Goal: Task Accomplishment & Management: Use online tool/utility

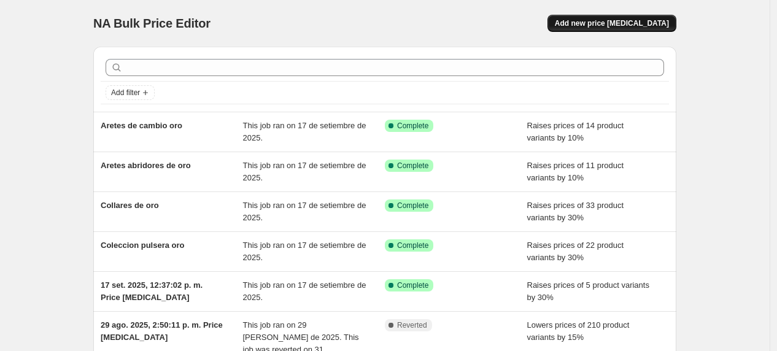
click at [645, 26] on span "Add new price [MEDICAL_DATA]" at bounding box center [612, 23] width 114 height 10
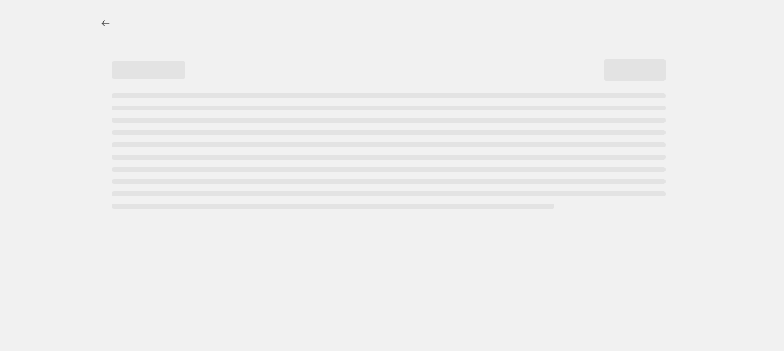
select select "percentage"
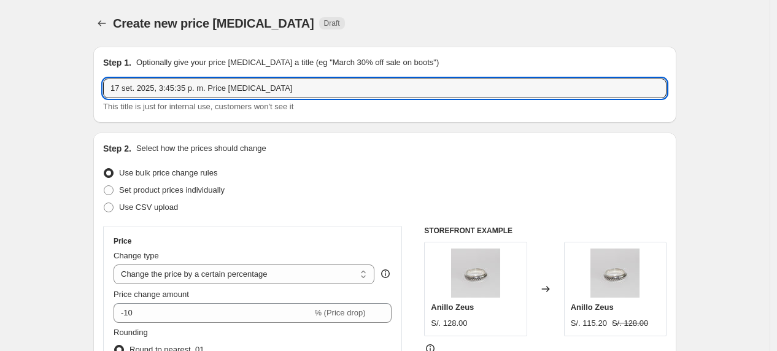
drag, startPoint x: 292, startPoint y: 81, endPoint x: 53, endPoint y: 57, distance: 240.0
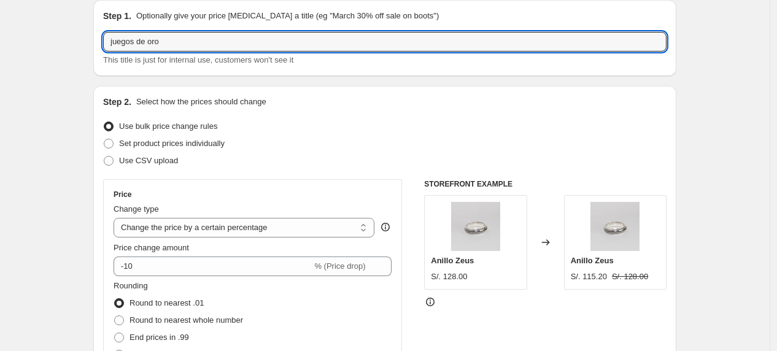
scroll to position [68, 0]
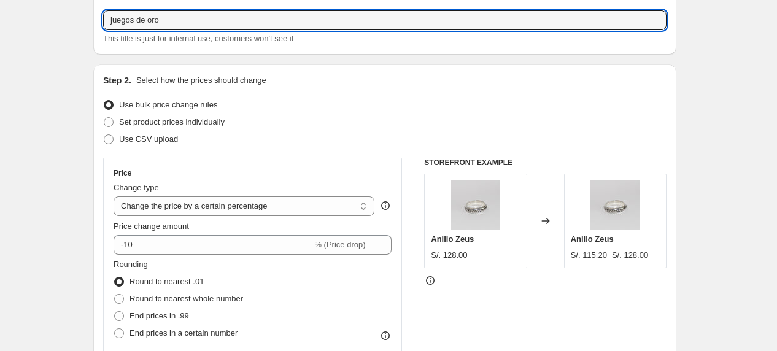
type input "juegos de oro"
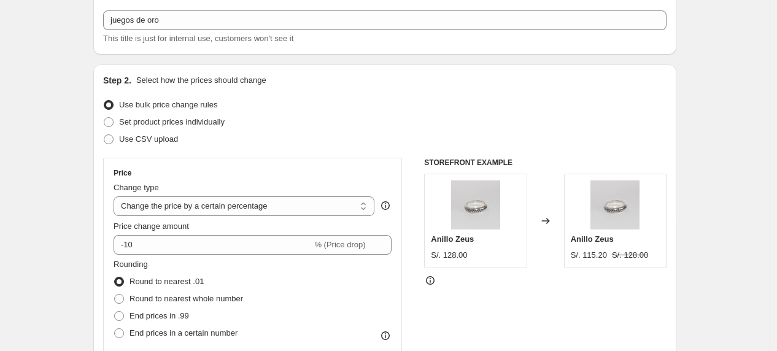
click at [405, 131] on div "Use CSV upload" at bounding box center [385, 139] width 564 height 17
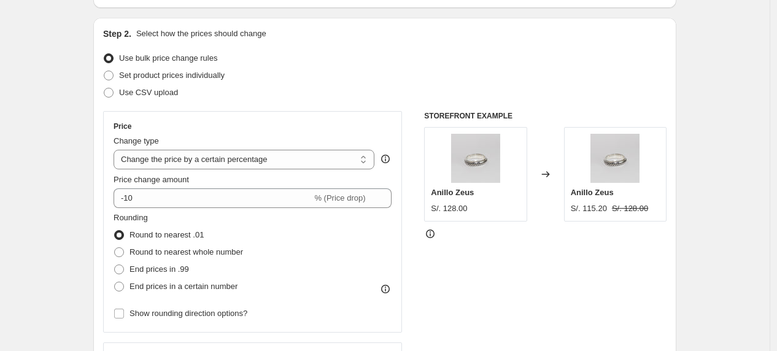
scroll to position [136, 0]
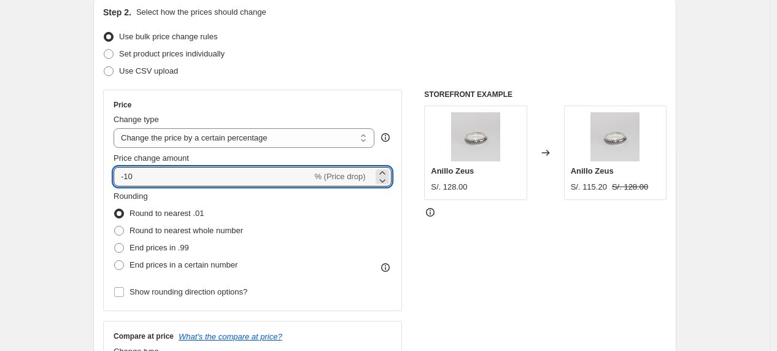
drag, startPoint x: 167, startPoint y: 174, endPoint x: 110, endPoint y: 172, distance: 56.5
click at [110, 172] on div "Price Change type Change the price to a certain amount Change the price by a ce…" at bounding box center [252, 201] width 299 height 222
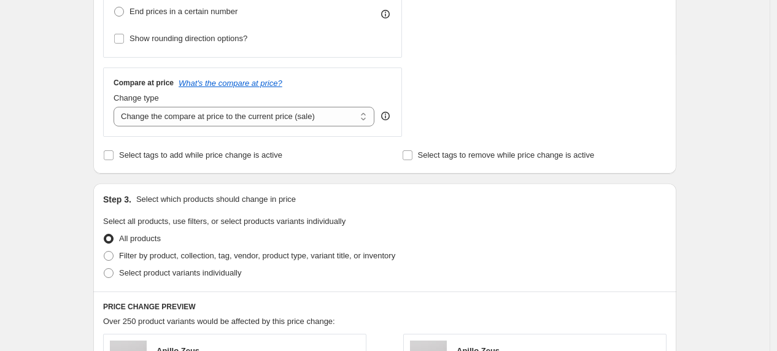
scroll to position [409, 0]
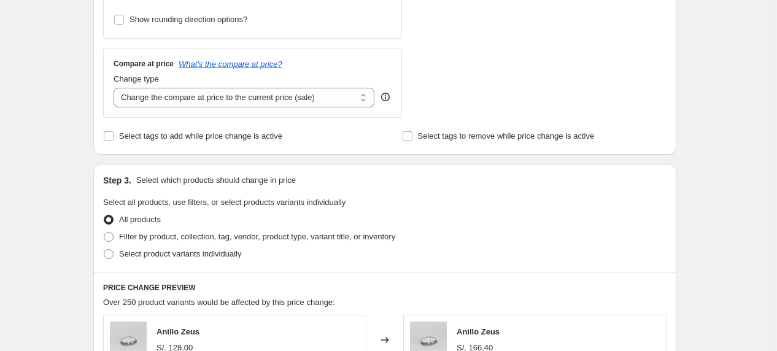
type input "28"
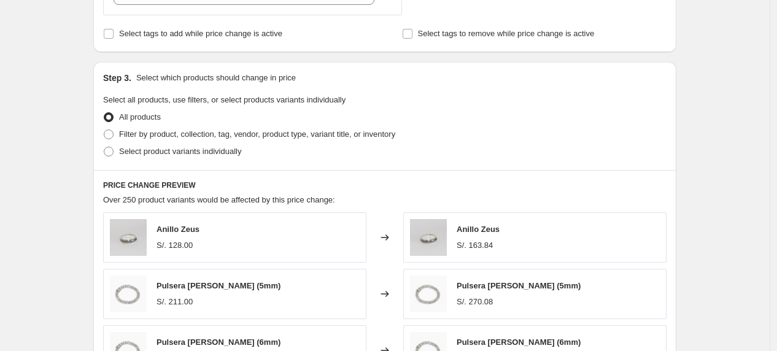
scroll to position [468, 0]
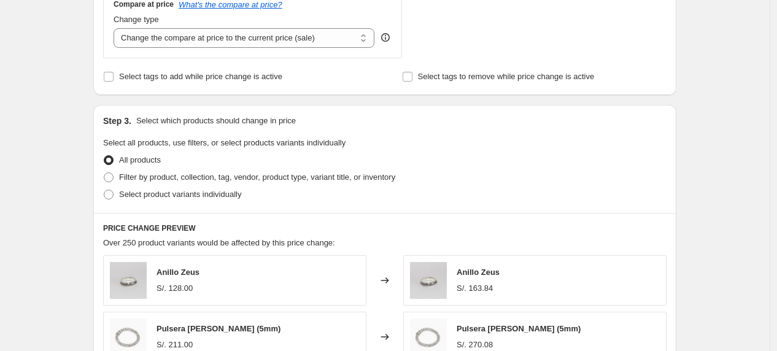
click at [146, 112] on div "Step 3. Select which products should change in price Select all products, use f…" at bounding box center [384, 159] width 583 height 108
click at [157, 173] on span "Filter by product, collection, tag, vendor, product type, variant title, or inv…" at bounding box center [257, 176] width 276 height 9
click at [104, 173] on input "Filter by product, collection, tag, vendor, product type, variant title, or inv…" at bounding box center [104, 172] width 1 height 1
radio input "true"
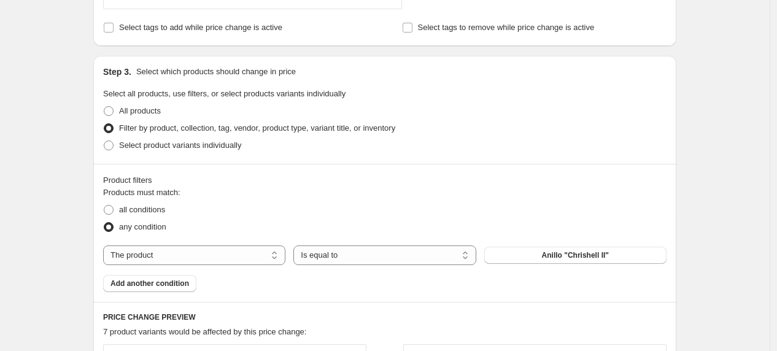
scroll to position [537, 0]
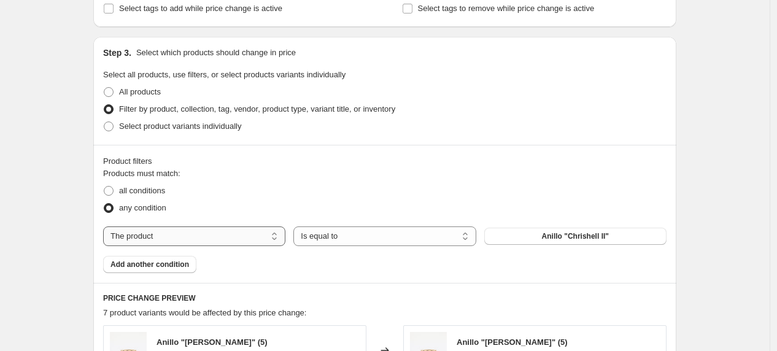
click at [242, 234] on select "The product The product's collection The product's tag The product's vendor The…" at bounding box center [194, 237] width 182 height 20
select select "collection"
click at [570, 238] on span "Anillos" at bounding box center [575, 236] width 25 height 10
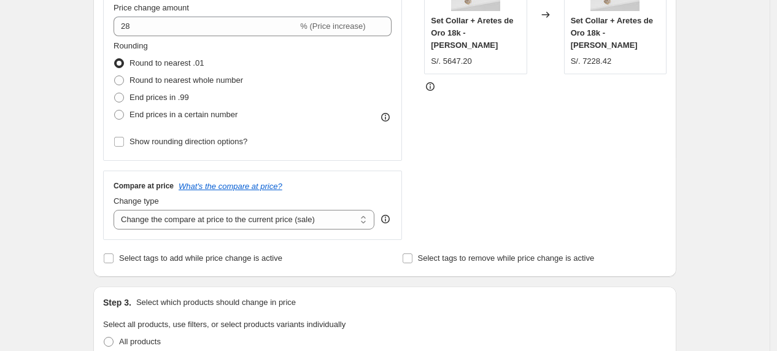
scroll to position [264, 0]
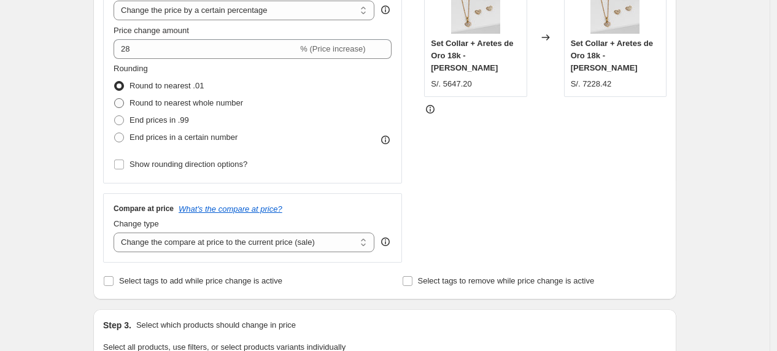
click at [230, 103] on span "Round to nearest whole number" at bounding box center [187, 102] width 114 height 9
click at [115, 99] on input "Round to nearest whole number" at bounding box center [114, 98] width 1 height 1
radio input "true"
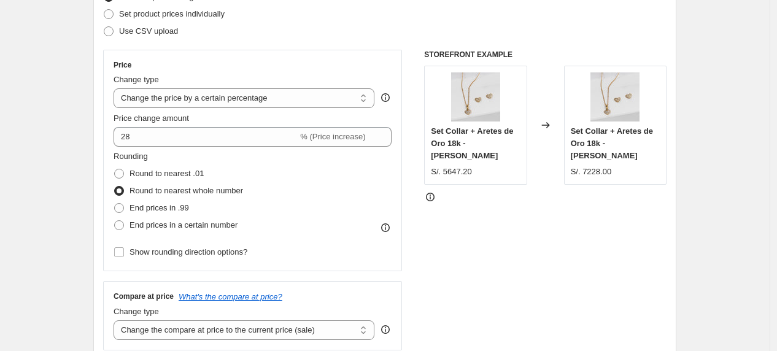
scroll to position [152, 0]
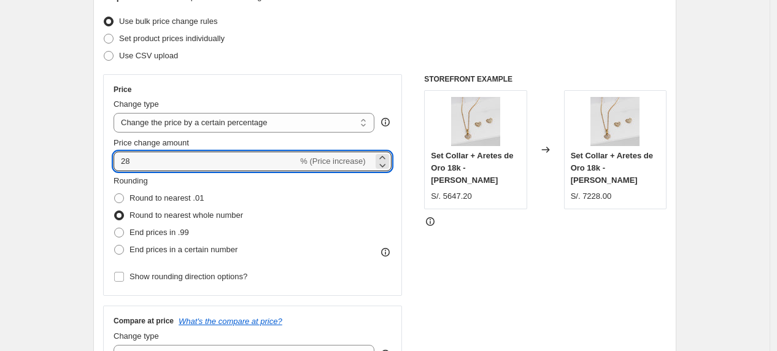
drag, startPoint x: 165, startPoint y: 159, endPoint x: 107, endPoint y: 148, distance: 58.1
click at [99, 156] on div "Step 2. Select how the prices should change Use bulk price change rules Set pro…" at bounding box center [384, 196] width 583 height 431
type input "30"
click at [177, 193] on span "Round to nearest .01" at bounding box center [167, 197] width 74 height 9
click at [115, 193] on input "Round to nearest .01" at bounding box center [114, 193] width 1 height 1
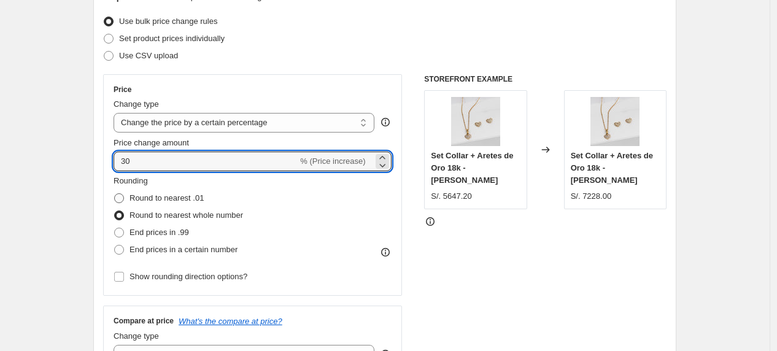
radio input "true"
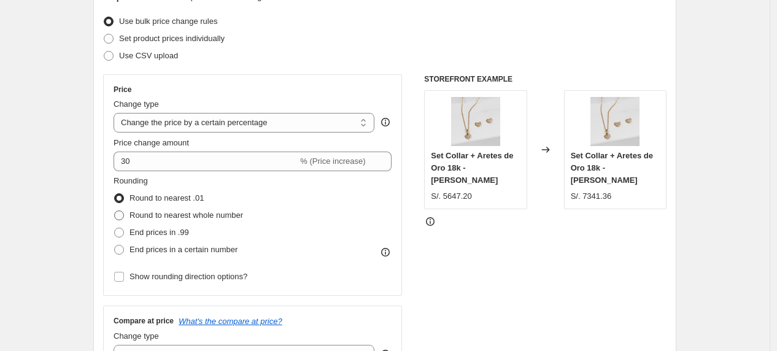
click at [168, 214] on span "Round to nearest whole number" at bounding box center [187, 215] width 114 height 9
click at [115, 211] on input "Round to nearest whole number" at bounding box center [114, 211] width 1 height 1
radio input "true"
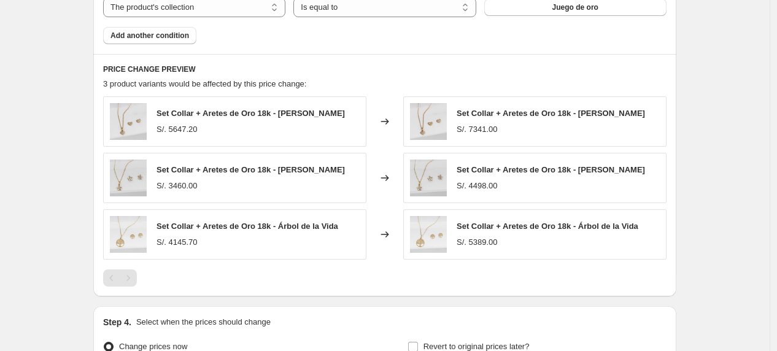
scroll to position [902, 0]
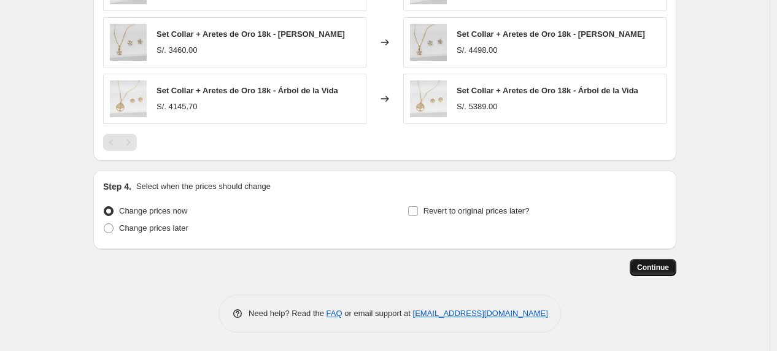
click at [641, 270] on span "Continue" at bounding box center [653, 268] width 32 height 10
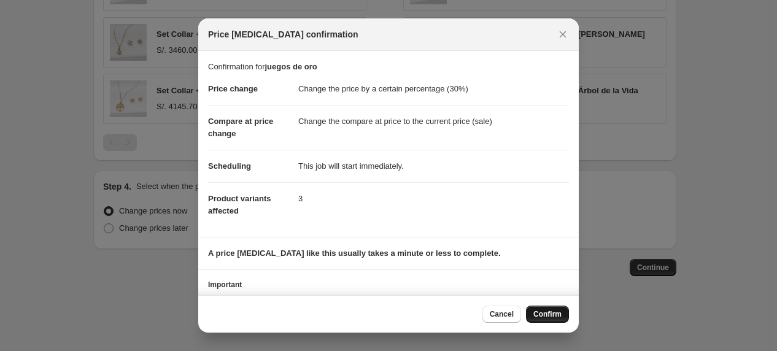
click at [549, 313] on span "Confirm" at bounding box center [547, 314] width 28 height 10
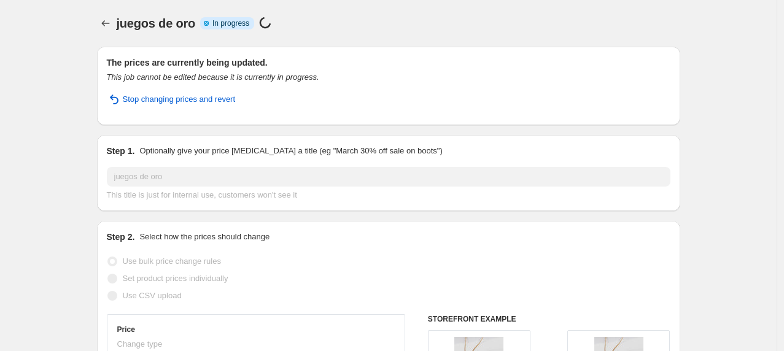
select select "percentage"
select select "collection"
